Goal: Transaction & Acquisition: Purchase product/service

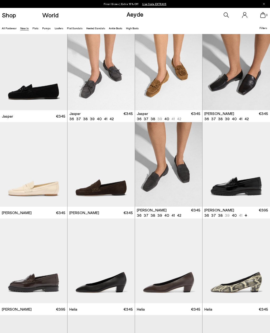
scroll to position [105, 0]
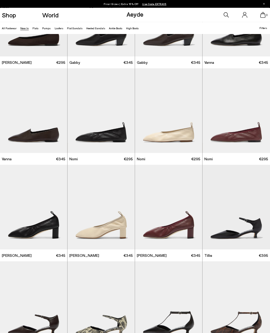
scroll to position [645, 0]
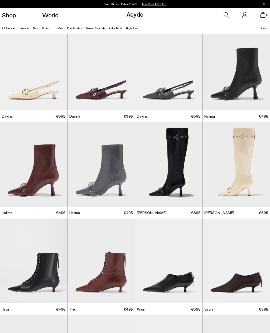
scroll to position [1166, 0]
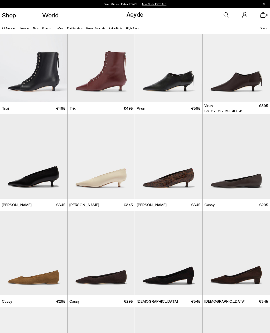
scroll to position [1519, 0]
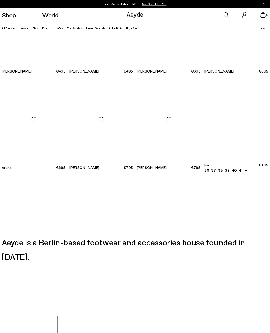
scroll to position [3140, 0]
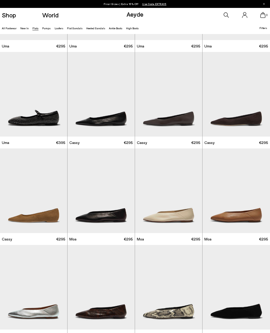
scroll to position [456, 0]
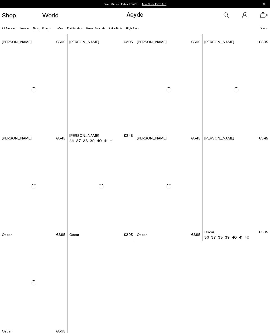
scroll to position [1822, 0]
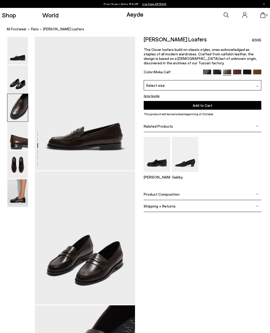
scroll to position [269, 0]
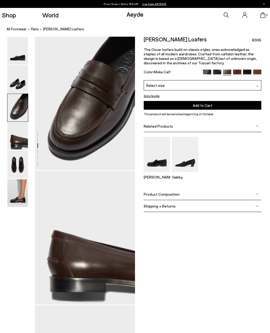
click at [18, 200] on img at bounding box center [17, 193] width 21 height 28
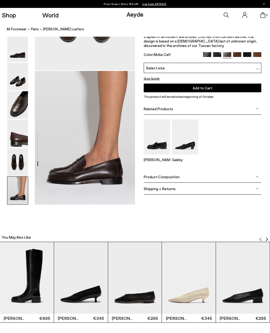
scroll to position [636, 0]
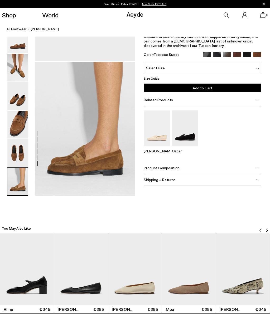
scroll to position [645, 0]
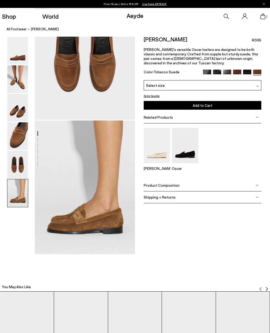
scroll to position [920, 0]
